Goal: Information Seeking & Learning: Learn about a topic

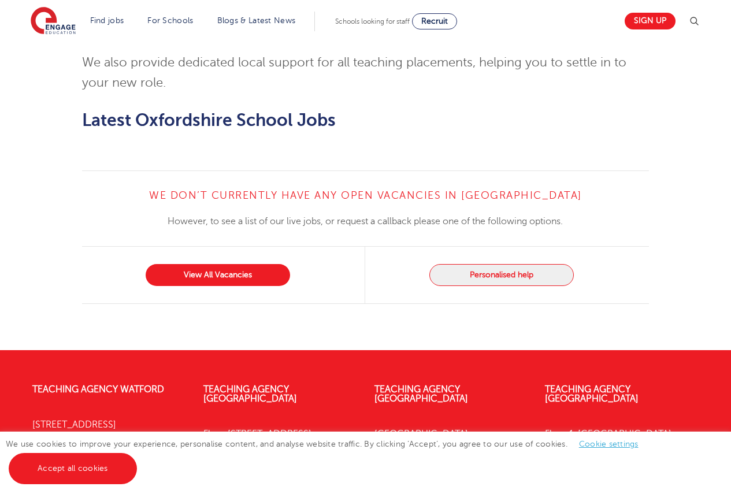
scroll to position [1430, 0]
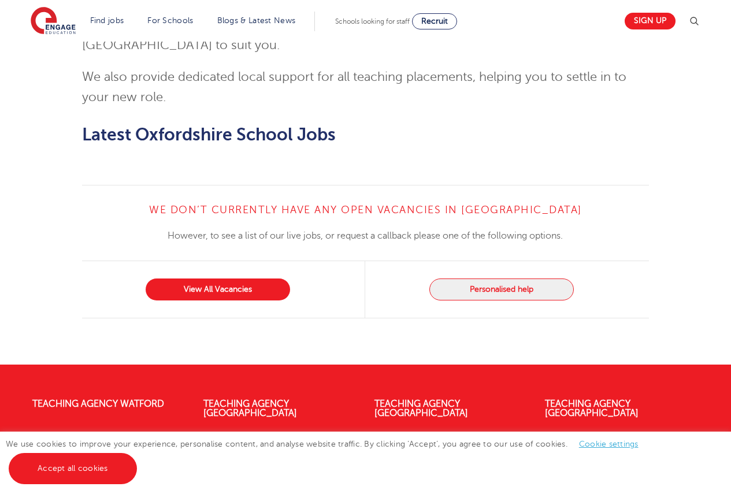
click at [429, 125] on h2 "Latest Oxfordshire School Jobs" at bounding box center [365, 135] width 567 height 20
click at [235, 278] on link "View All Vacancies" at bounding box center [218, 289] width 144 height 22
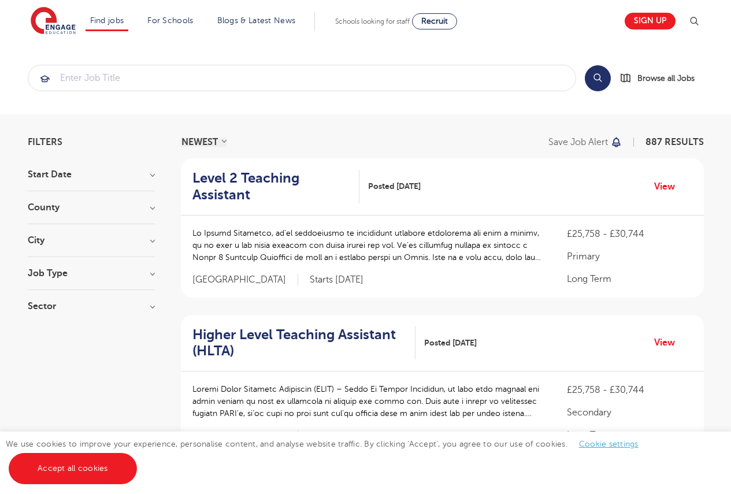
click at [135, 204] on h3 "County" at bounding box center [91, 207] width 127 height 9
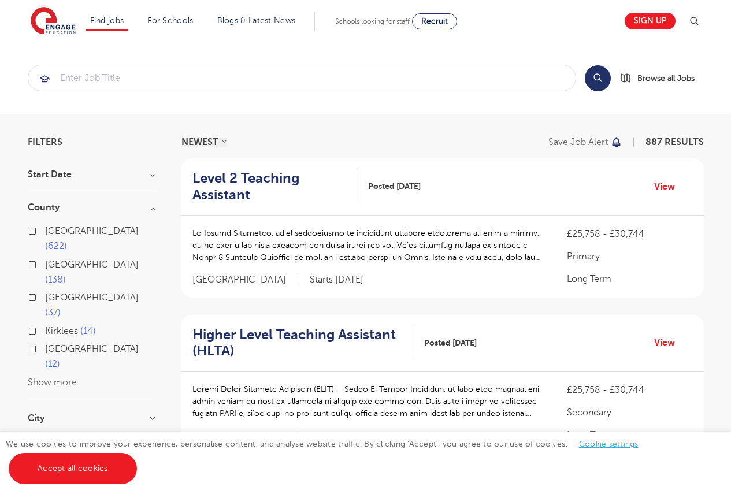
click at [49, 377] on button "Show more" at bounding box center [52, 382] width 49 height 10
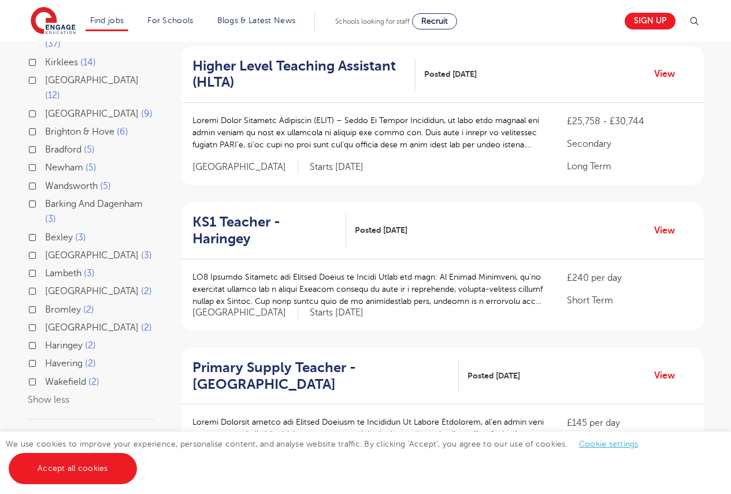
scroll to position [289, 0]
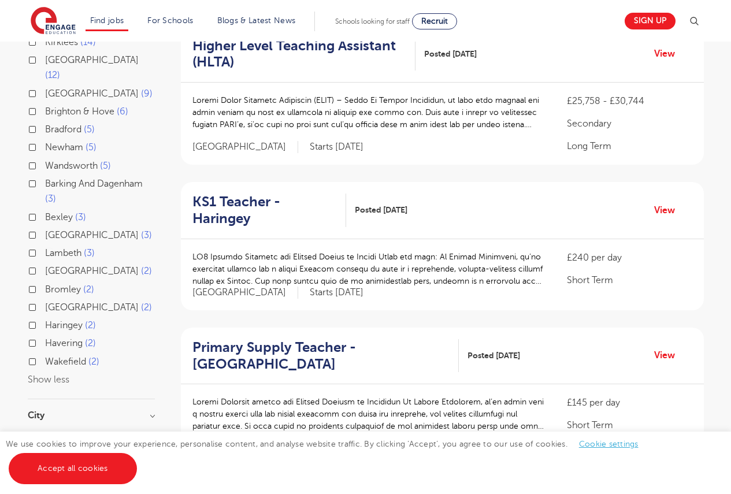
click at [99, 411] on h3 "City" at bounding box center [91, 415] width 127 height 9
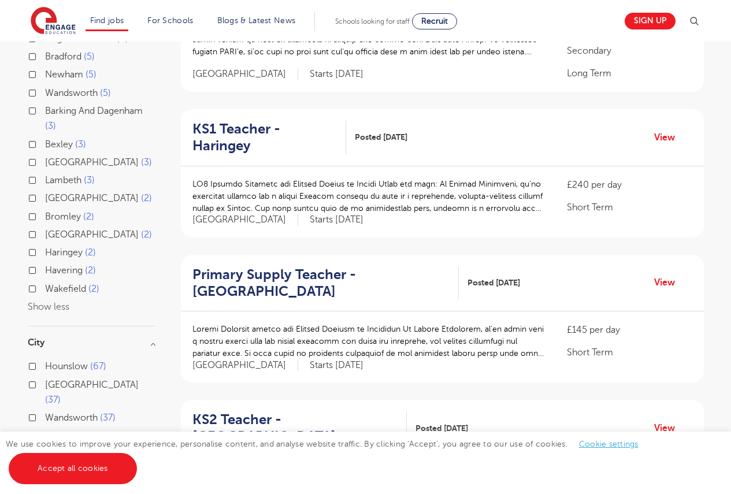
scroll to position [404, 0]
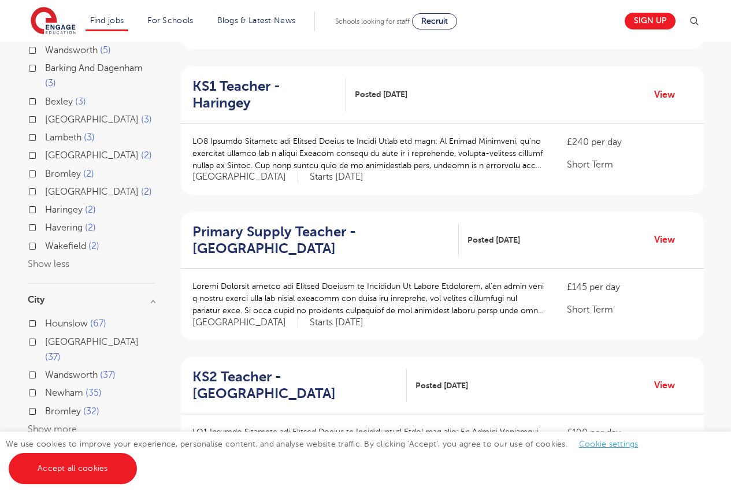
click at [56, 361] on div "City Hounslow 67 Leeds 37 Wandsworth 37 Newham 35 Bromley 32 Show more" at bounding box center [91, 372] width 127 height 154
click at [62, 424] on button "Show more" at bounding box center [52, 429] width 49 height 10
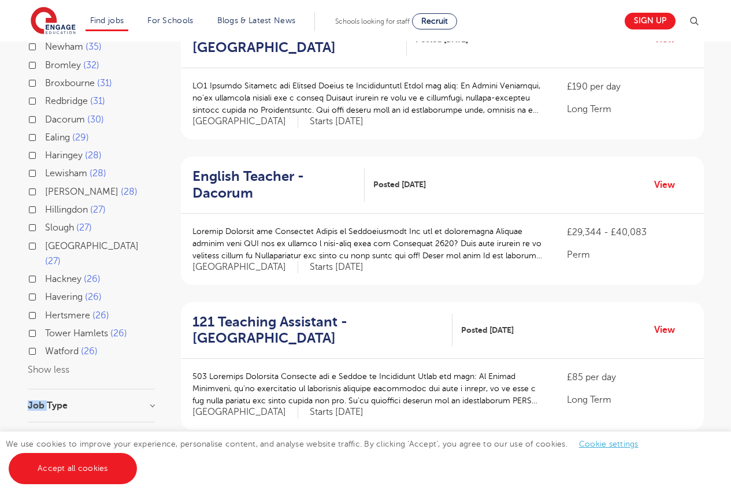
scroll to position [751, 0]
click at [74, 433] on h3 "Sector" at bounding box center [91, 437] width 127 height 9
click at [75, 400] on h3 "Job Type" at bounding box center [91, 404] width 127 height 9
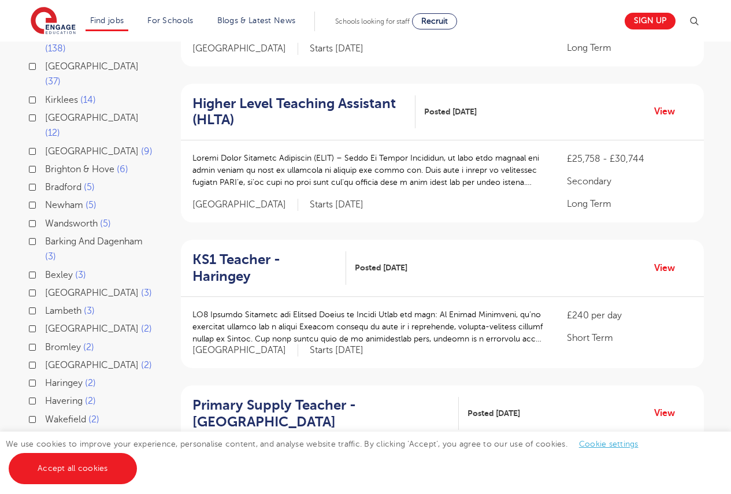
scroll to position [289, 0]
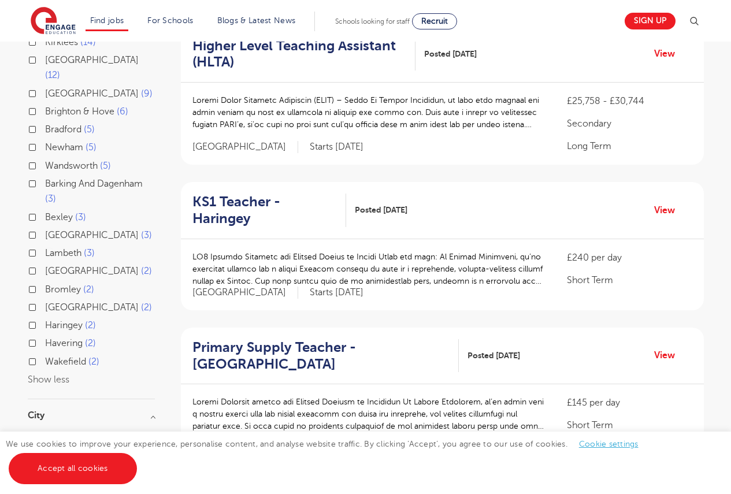
click at [55, 374] on button "Show less" at bounding box center [49, 379] width 42 height 10
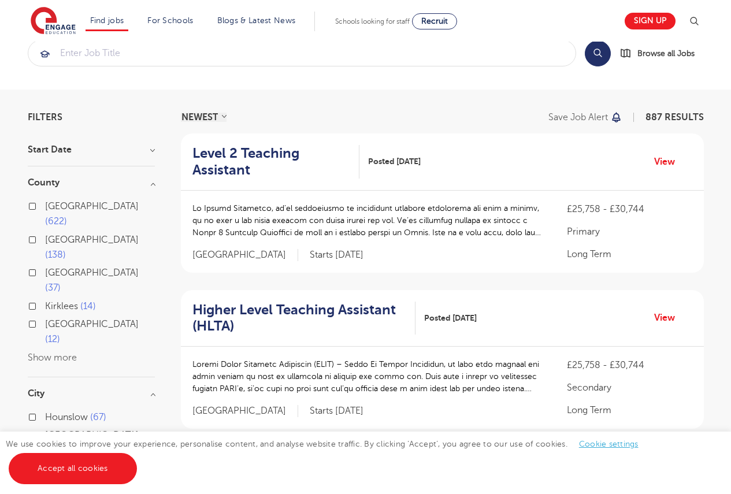
scroll to position [0, 0]
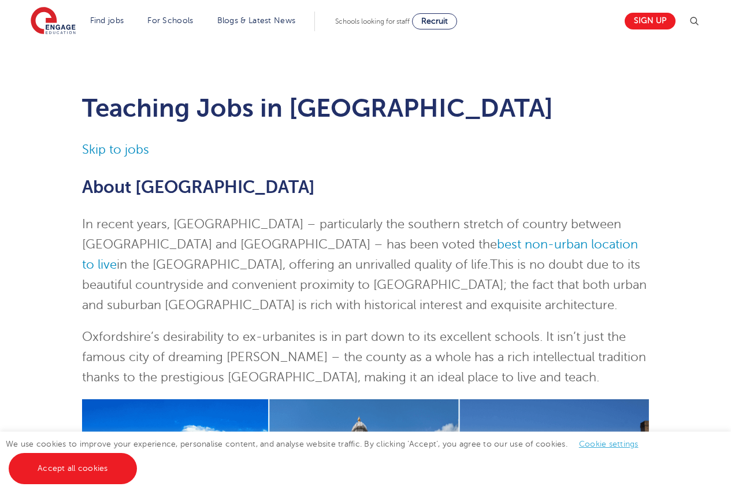
scroll to position [1430, 0]
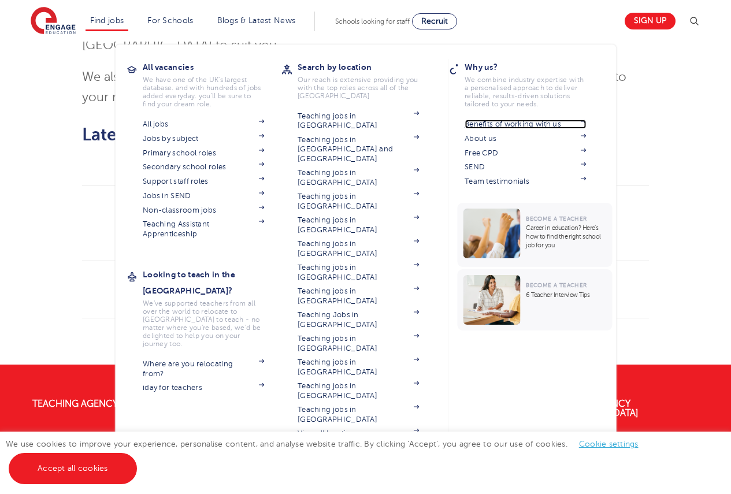
click at [506, 121] on link "Benefits of working with us" at bounding box center [524, 124] width 121 height 9
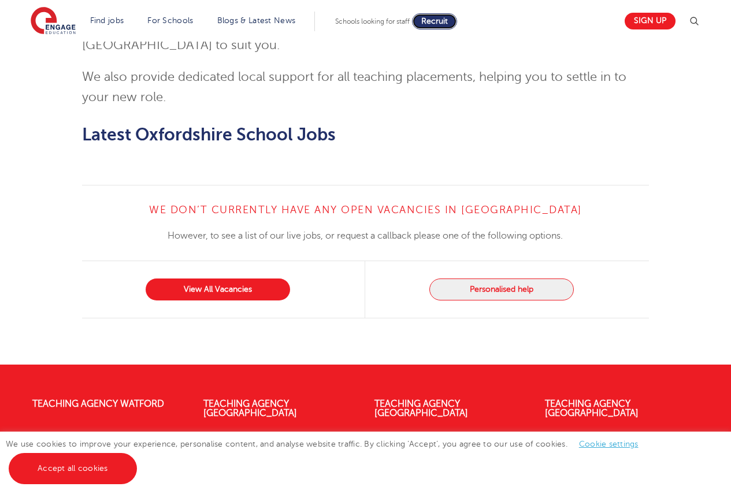
click at [424, 19] on link "Recruit" at bounding box center [434, 21] width 45 height 16
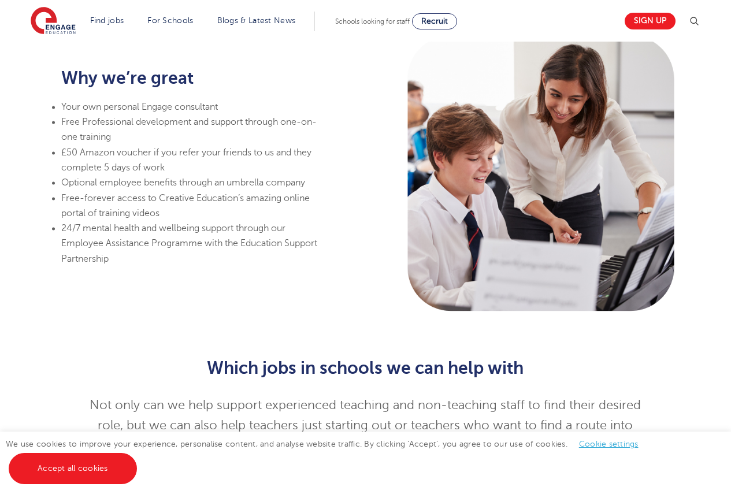
scroll to position [867, 0]
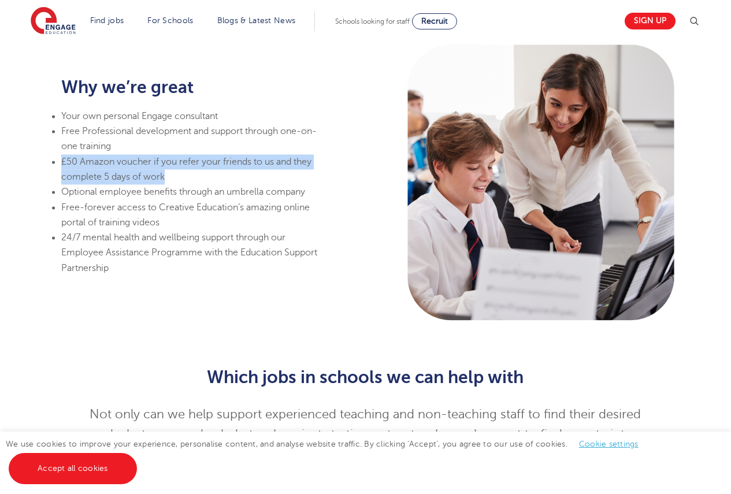
drag, startPoint x: 168, startPoint y: 173, endPoint x: 58, endPoint y: 167, distance: 109.9
click at [58, 167] on div "Why we’re great Your own personal Engage consultant Free Professional developme…" at bounding box center [190, 182] width 272 height 273
copy li "£50 Amazon voucher if you refer your friends to us and they complete 5 days of …"
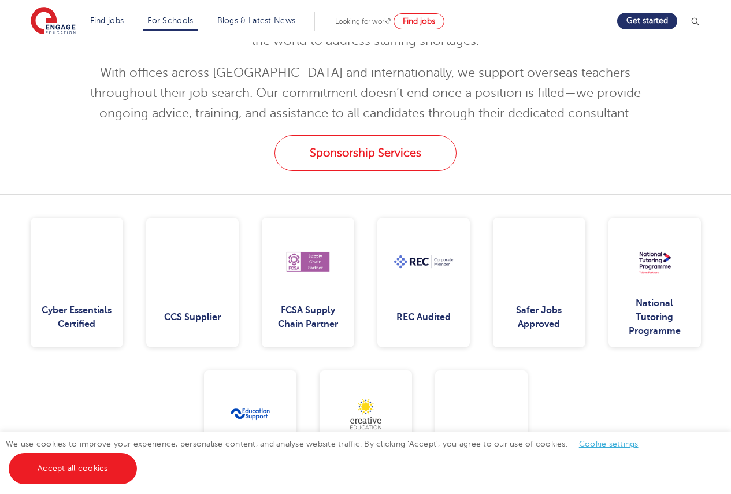
scroll to position [1329, 0]
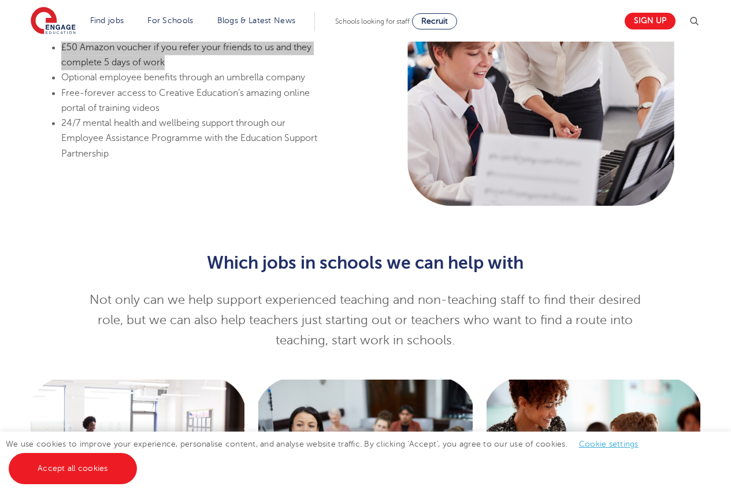
scroll to position [982, 0]
